Goal: Task Accomplishment & Management: Use online tool/utility

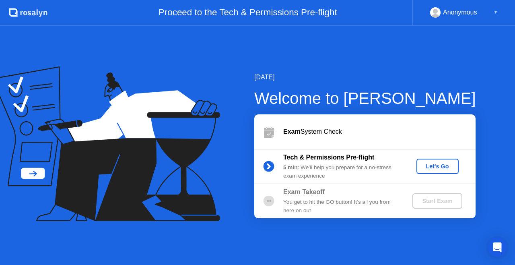
click at [422, 171] on button "Let's Go" at bounding box center [438, 166] width 42 height 15
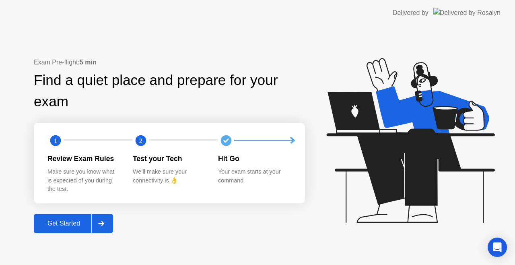
click at [70, 225] on div "Get Started" at bounding box center [63, 223] width 55 height 7
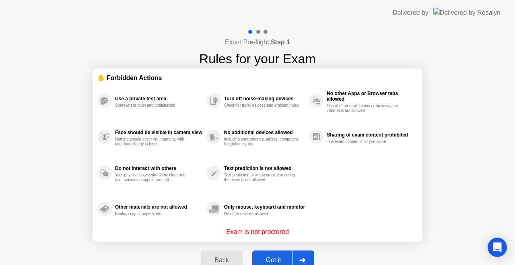
click at [275, 252] on button "Got it" at bounding box center [283, 259] width 62 height 19
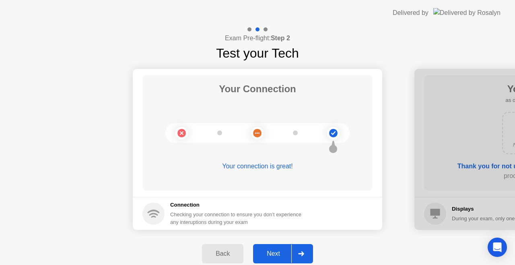
click at [278, 248] on button "Next" at bounding box center [283, 253] width 60 height 19
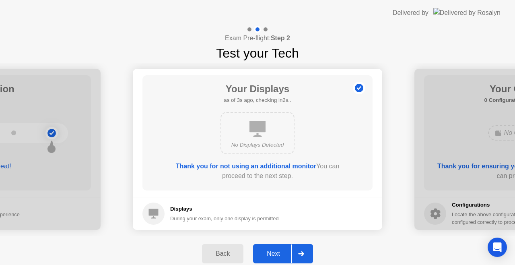
click at [153, 213] on icon at bounding box center [154, 214] width 10 height 10
click at [283, 252] on div "Next" at bounding box center [274, 253] width 36 height 7
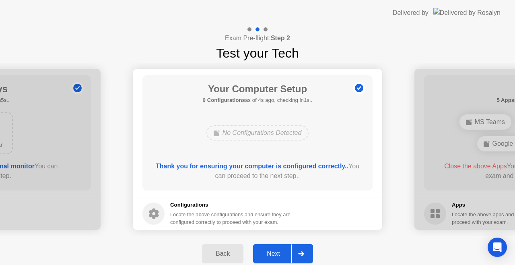
click at [277, 252] on div "Next" at bounding box center [274, 253] width 36 height 7
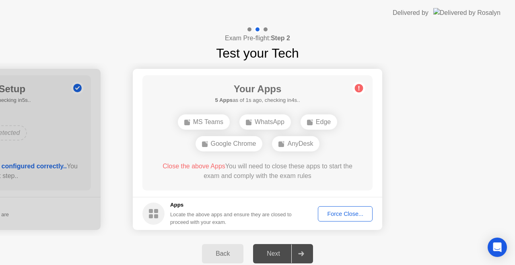
click at [329, 211] on div "Force Close..." at bounding box center [345, 214] width 49 height 6
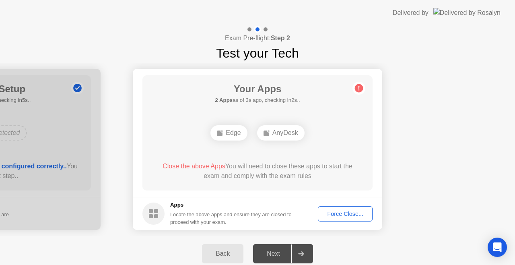
click at [344, 211] on div "Force Close..." at bounding box center [345, 214] width 49 height 6
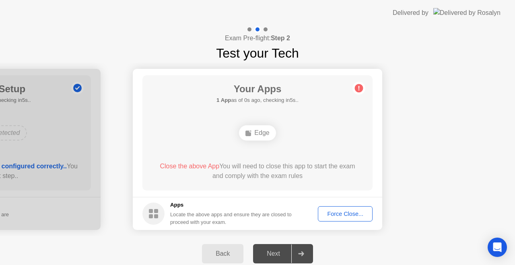
click at [360, 89] on circle at bounding box center [359, 88] width 8 height 8
click at [263, 131] on div "Edge" at bounding box center [257, 132] width 37 height 15
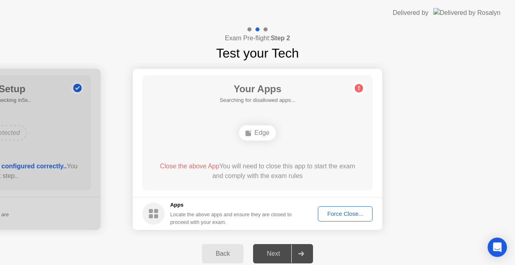
click at [341, 211] on div "Force Close..." at bounding box center [345, 214] width 49 height 6
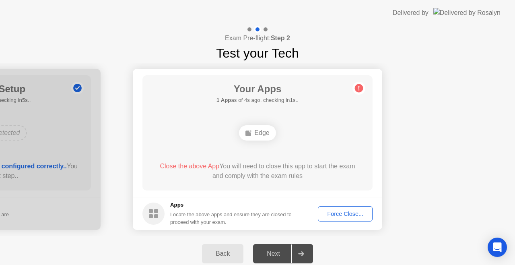
click at [205, 164] on span "Close the above App" at bounding box center [190, 166] width 60 height 7
click at [256, 132] on div "Edge" at bounding box center [257, 132] width 37 height 15
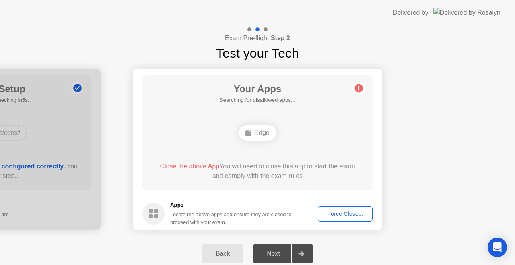
click at [256, 132] on div "Edge" at bounding box center [257, 132] width 37 height 15
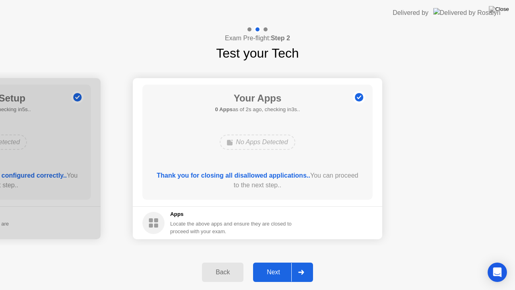
click at [256, 264] on div "Next" at bounding box center [274, 271] width 36 height 7
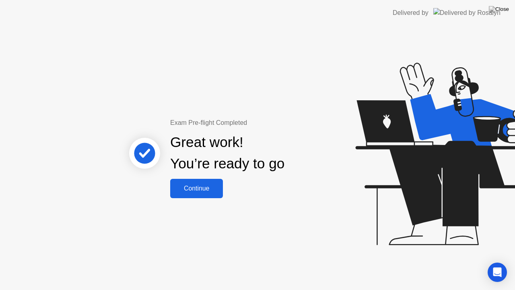
click at [195, 186] on div "Continue" at bounding box center [197, 188] width 48 height 7
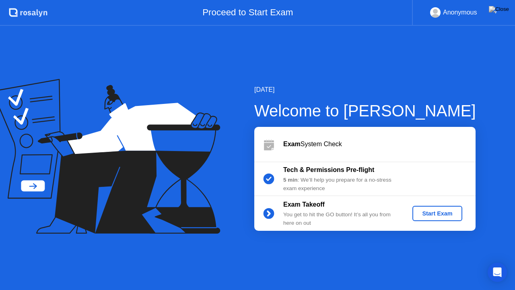
click at [434, 211] on div "Start Exam" at bounding box center [437, 213] width 43 height 6
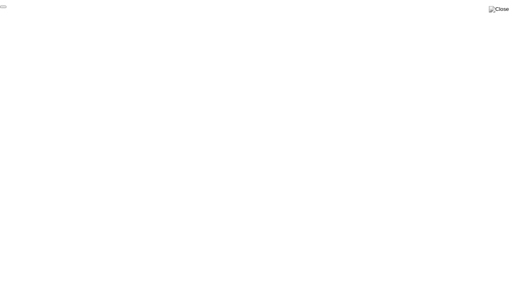
click div "End Proctoring Session"
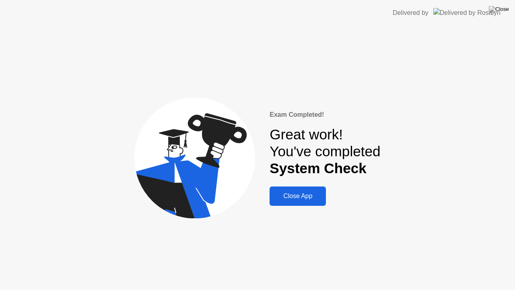
click at [295, 196] on div "Close App" at bounding box center [298, 195] width 52 height 7
